Goal: Information Seeking & Learning: Learn about a topic

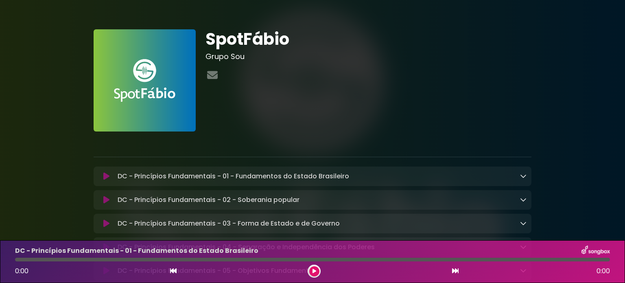
click at [519, 174] on div "DC - Princípios Fundamentais - 01 - Fundamentos do Estado Brasileiro Loading Tr…" at bounding box center [320, 176] width 412 height 10
click at [526, 173] on icon at bounding box center [523, 176] width 7 height 7
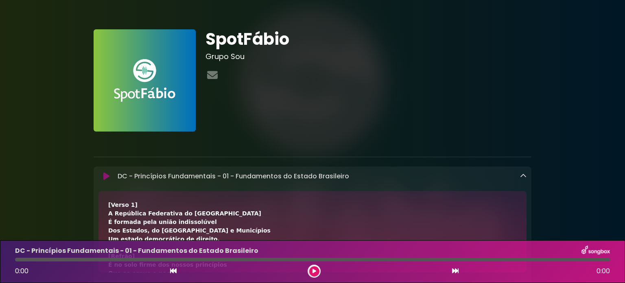
click at [526, 172] on link at bounding box center [523, 175] width 7 height 9
